Goal: Check status: Check status

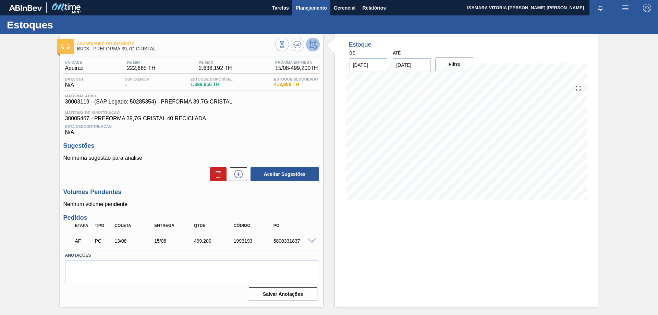
click at [322, 4] on span "Planejamento" at bounding box center [311, 8] width 31 height 8
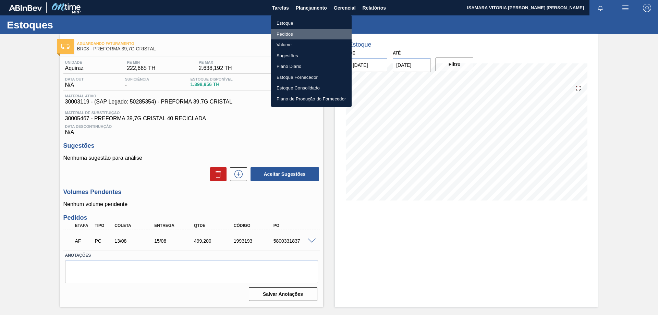
click at [289, 34] on li "Pedidos" at bounding box center [311, 34] width 81 height 11
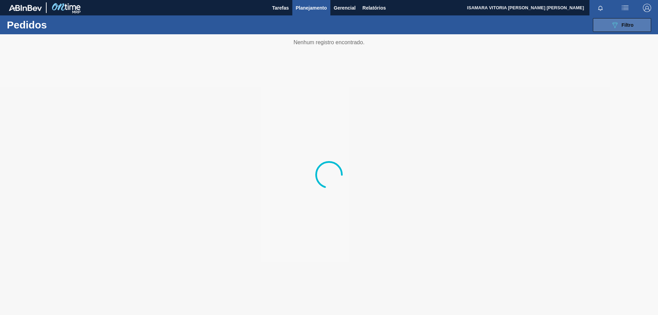
click at [634, 28] on button "089F7B8B-B2A5-4AFE-B5C0-19BA573D28AC Filtro" at bounding box center [622, 25] width 58 height 14
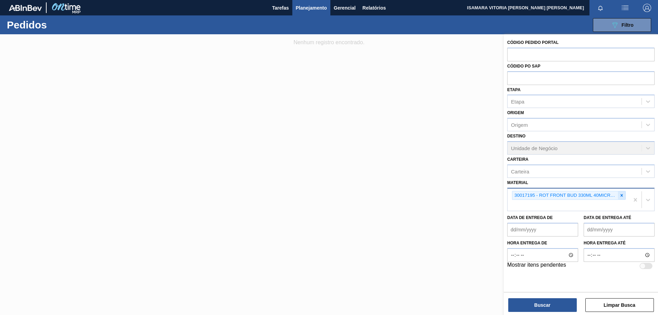
click at [623, 197] on icon at bounding box center [622, 195] width 5 height 5
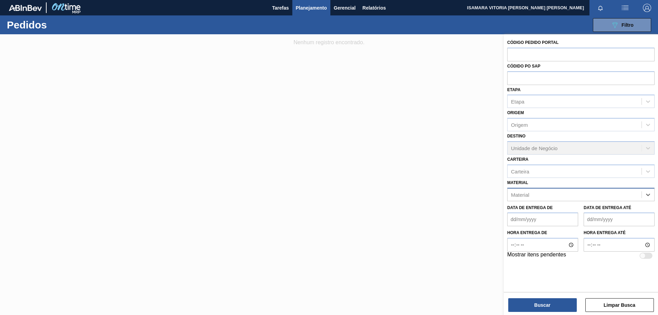
paste input "30030369"
type input "30030369"
click at [589, 205] on div "30030369 - ROT PLAST 1L H PC BLACK NIV24" at bounding box center [581, 211] width 147 height 13
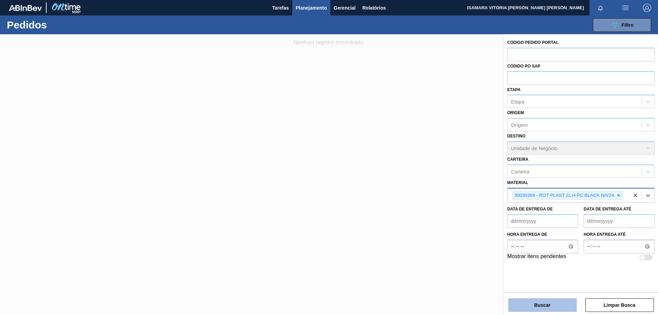
click at [560, 300] on button "Buscar" at bounding box center [543, 305] width 69 height 14
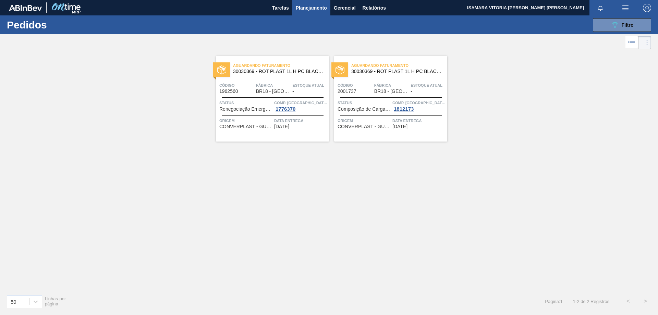
click at [298, 93] on div "Estoque atual -" at bounding box center [310, 88] width 35 height 12
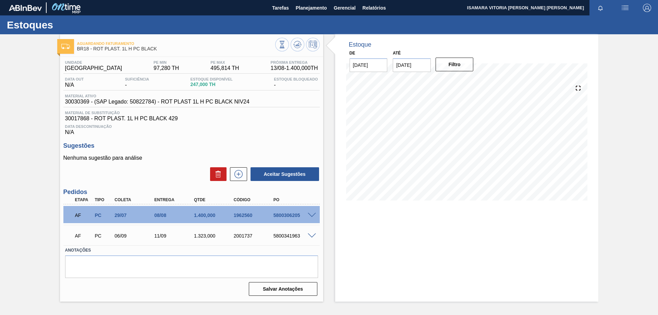
click at [641, 29] on div "Estoques" at bounding box center [329, 24] width 658 height 19
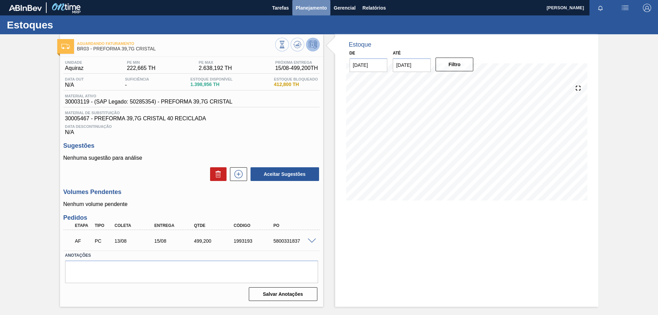
click at [322, 10] on span "Planejamento" at bounding box center [311, 8] width 31 height 8
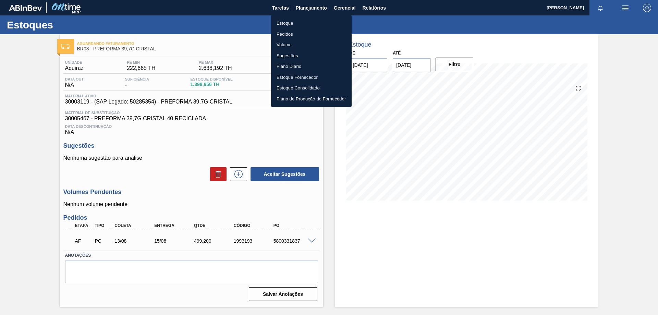
click at [286, 33] on li "Pedidos" at bounding box center [311, 34] width 81 height 11
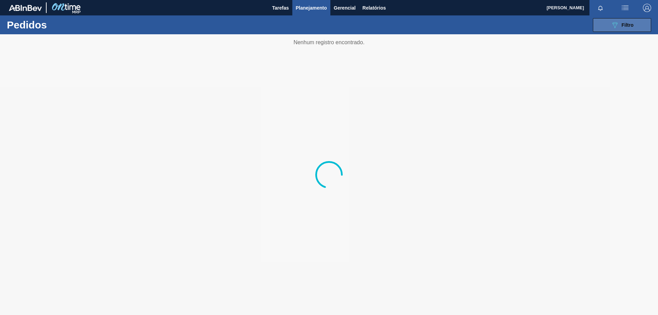
click at [628, 27] on span "Filtro" at bounding box center [628, 24] width 12 height 5
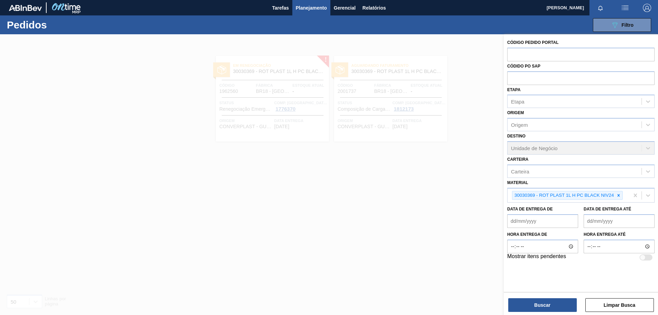
click at [619, 198] on icon at bounding box center [619, 195] width 5 height 5
paste input "30029045"
type input "30029045"
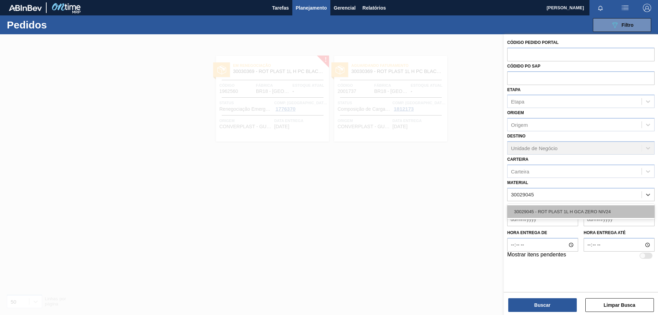
click at [559, 211] on div "30029045 - ROT PLAST 1L H GCA ZERO NIV24" at bounding box center [581, 211] width 147 height 13
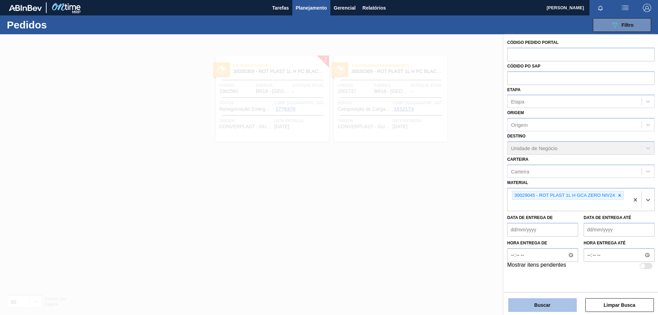
click at [561, 306] on button "Buscar" at bounding box center [543, 305] width 69 height 14
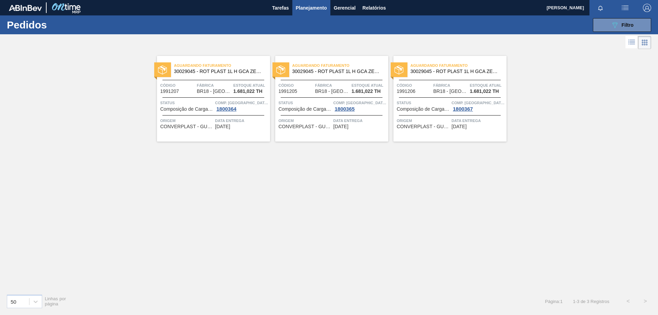
click at [246, 130] on div "Aguardando Faturamento 30029045 - ROT PLAST 1L H GCA ZERO NIV24 Código 1991207 …" at bounding box center [213, 99] width 113 height 86
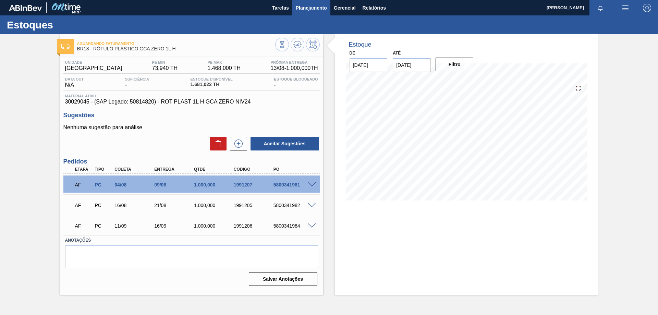
click at [307, 10] on span "Planejamento" at bounding box center [311, 8] width 31 height 8
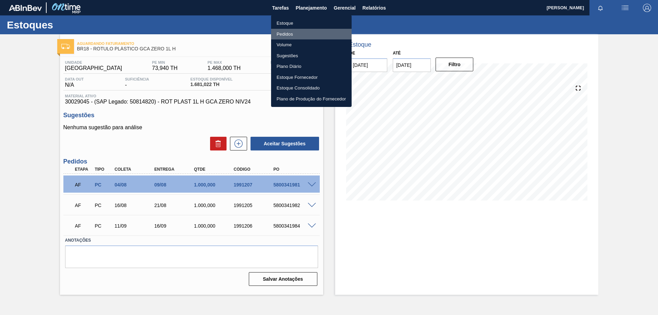
click at [283, 33] on li "Pedidos" at bounding box center [311, 34] width 81 height 11
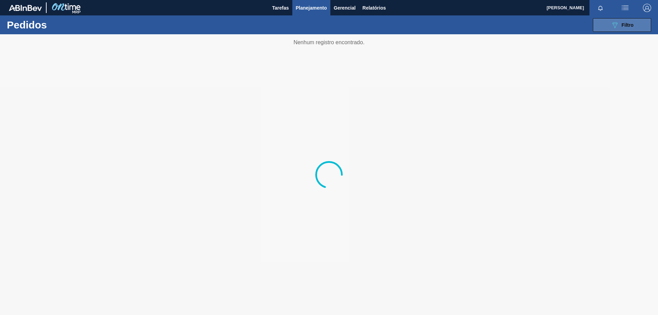
click at [627, 26] on span "Filtro" at bounding box center [628, 24] width 12 height 5
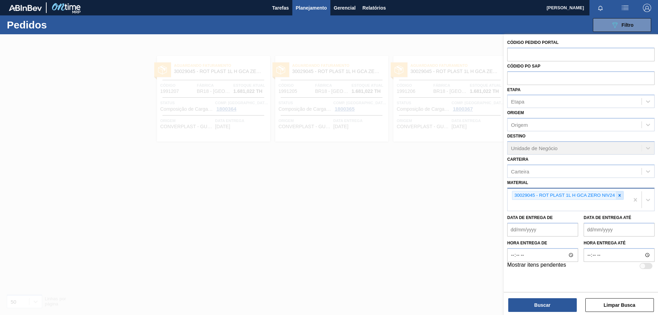
click at [621, 194] on icon at bounding box center [620, 195] width 5 height 5
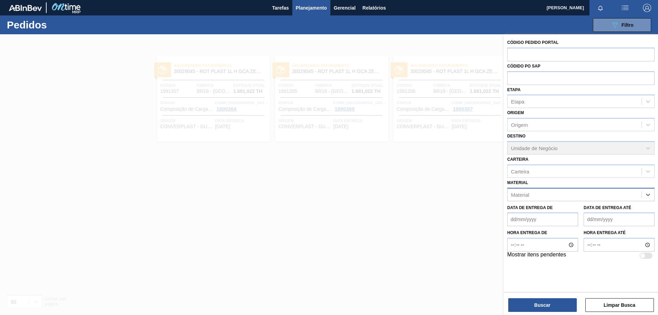
paste input "30030381"
type input "30030381"
click at [537, 207] on div "30030381 - ROT PLAST 2L H PEPSI BLACK NIV24" at bounding box center [581, 211] width 147 height 13
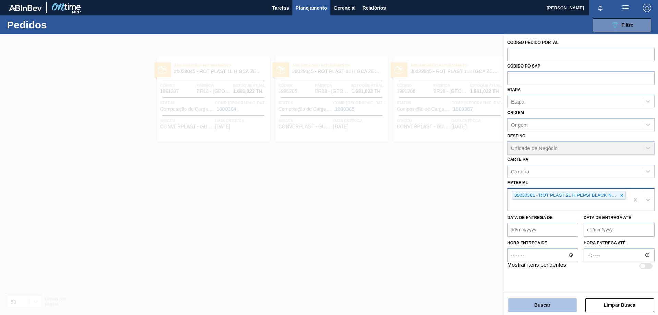
click at [557, 302] on button "Buscar" at bounding box center [543, 305] width 69 height 14
